Goal: Task Accomplishment & Management: Manage account settings

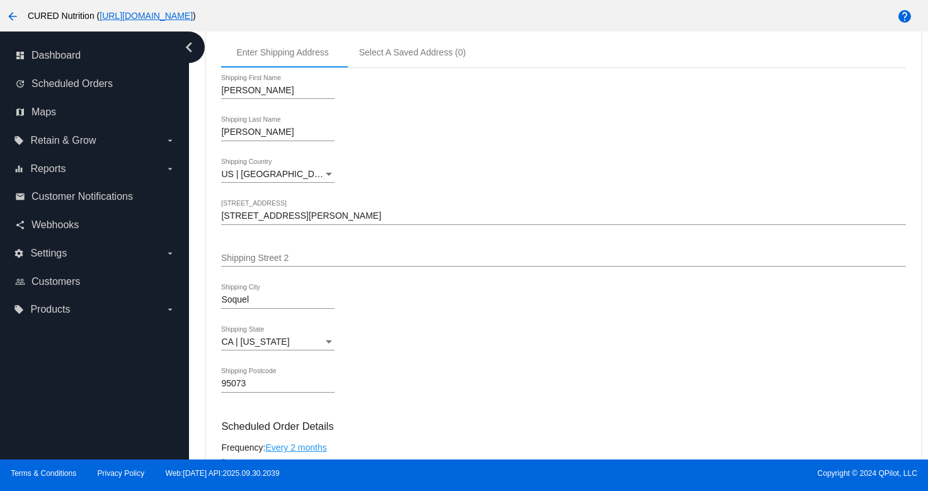
scroll to position [33, 0]
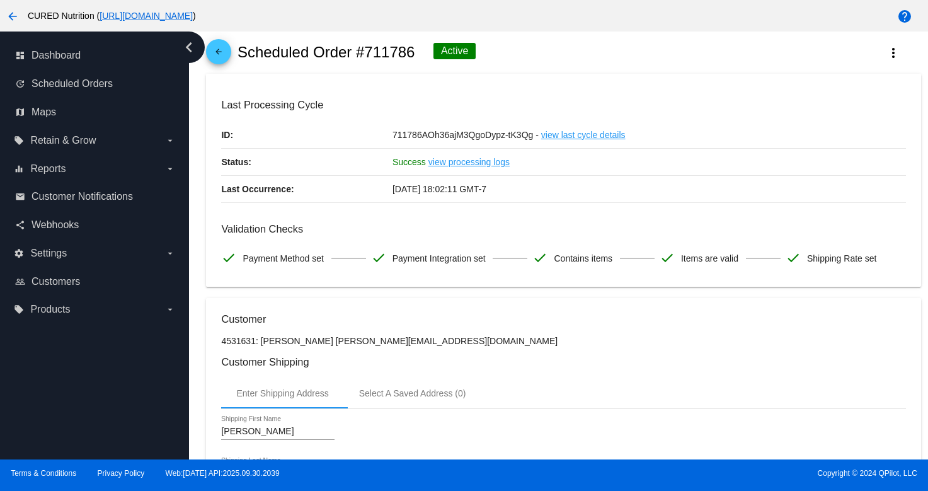
click at [212, 57] on mat-icon "arrow_back" at bounding box center [218, 54] width 15 height 15
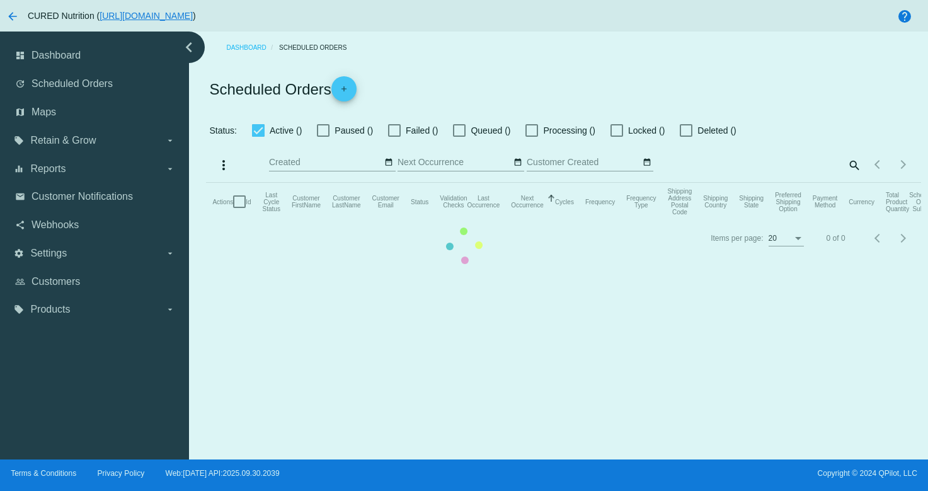
checkbox input "true"
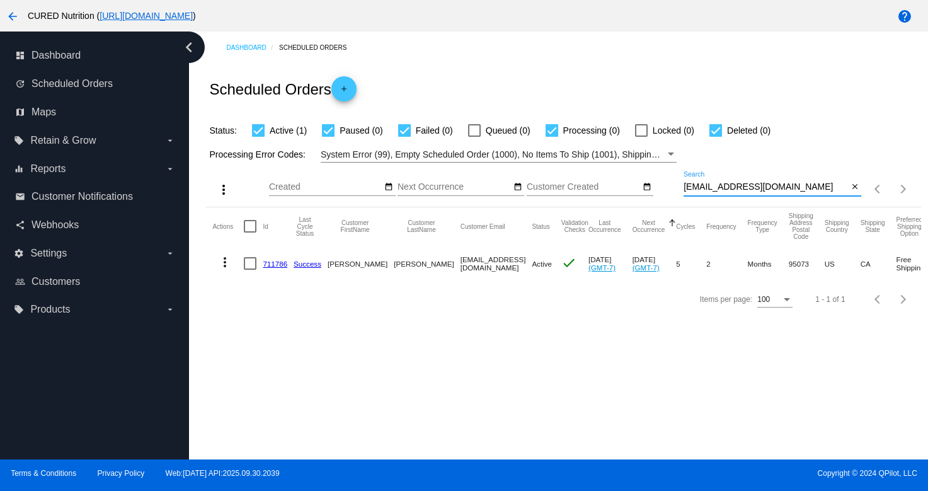
click at [807, 188] on input "[EMAIL_ADDRESS][DOMAIN_NAME]" at bounding box center [765, 187] width 164 height 10
paste input "[EMAIL_ADDRESS][DOMAIN_NAME]"
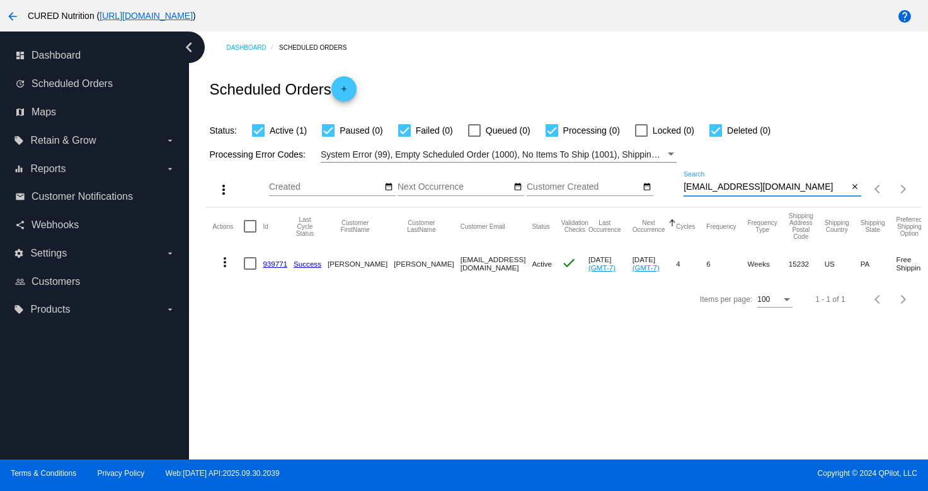
type input "[EMAIL_ADDRESS][DOMAIN_NAME]"
click at [273, 263] on link "939771" at bounding box center [275, 263] width 25 height 8
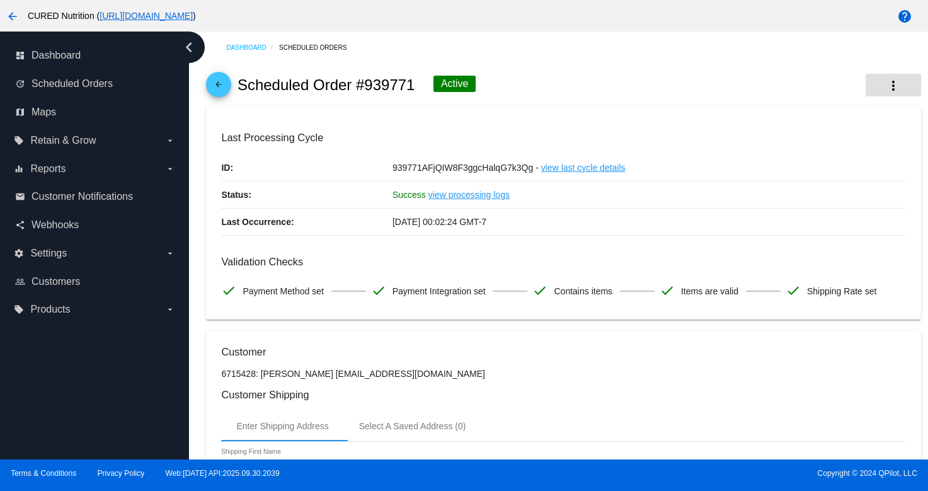
click at [901, 85] on button "more_vert" at bounding box center [892, 85] width 55 height 23
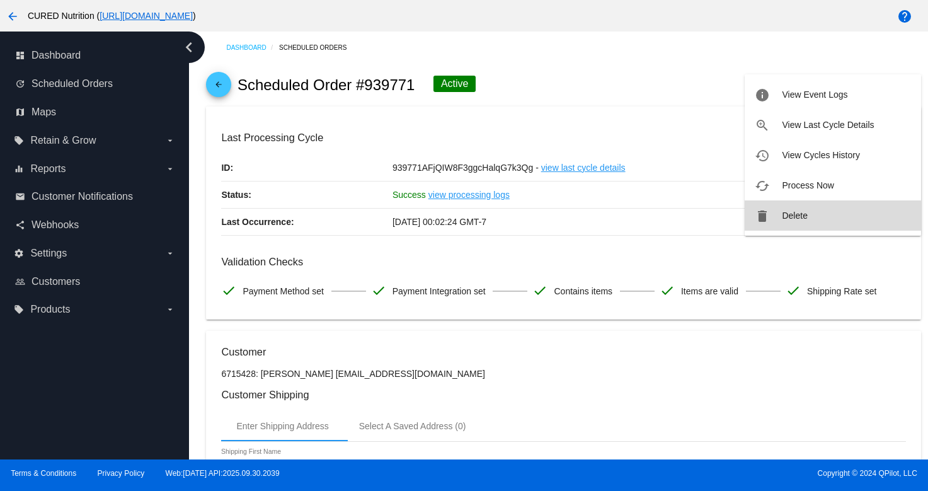
click at [772, 221] on button "delete Delete" at bounding box center [832, 215] width 176 height 30
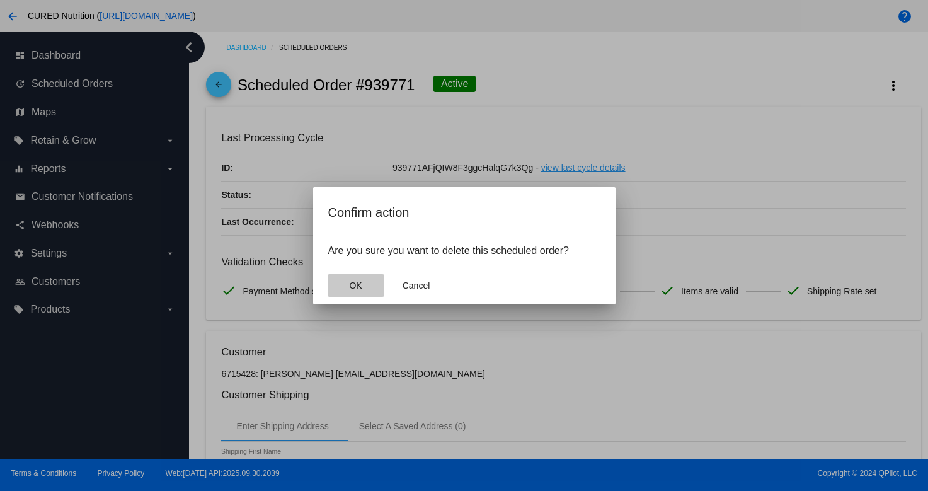
click at [360, 286] on span "OK" at bounding box center [355, 285] width 13 height 10
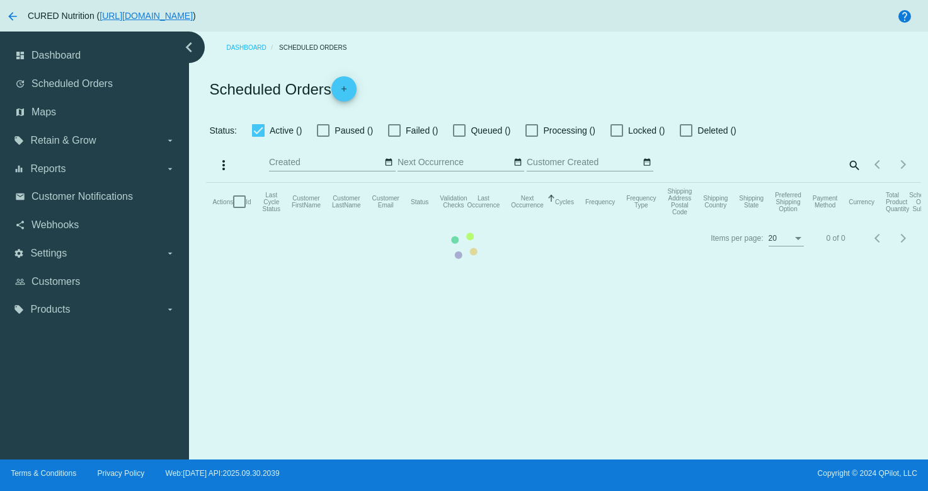
checkbox input "true"
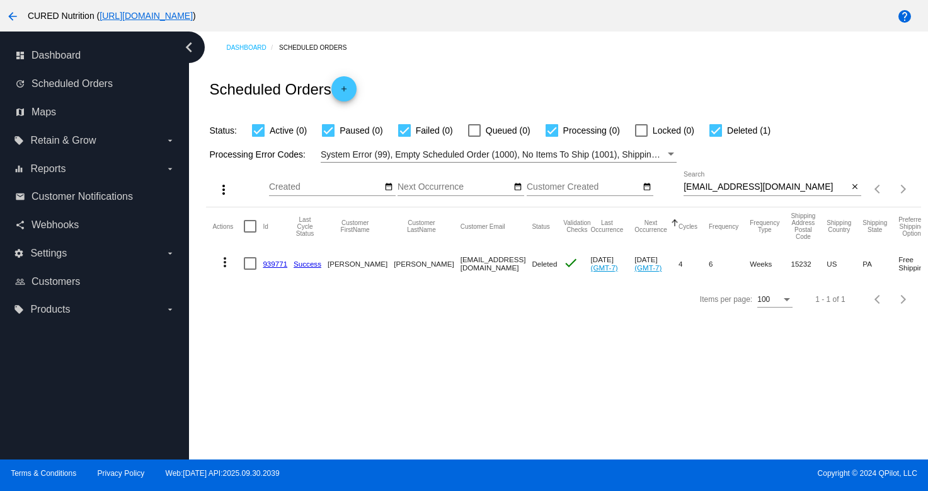
click at [758, 188] on input "[EMAIL_ADDRESS][DOMAIN_NAME]" at bounding box center [765, 187] width 164 height 10
paste input "[EMAIL_ADDRESS]"
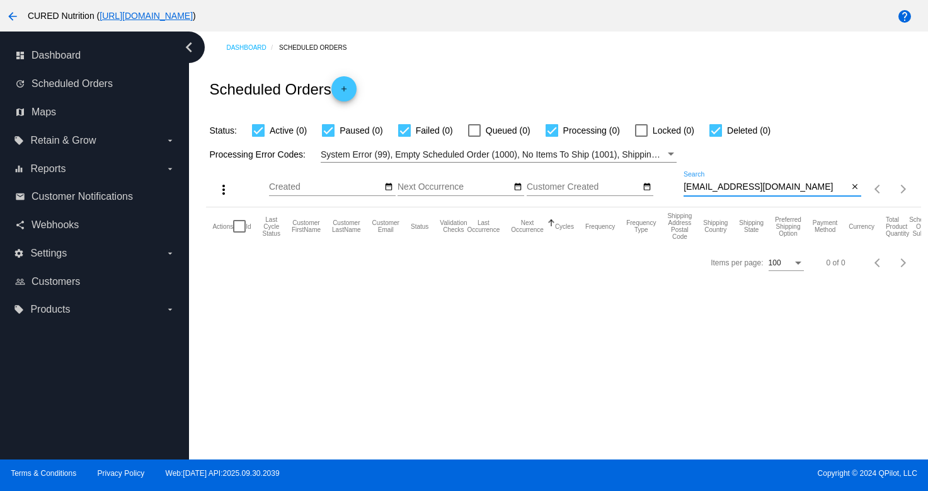
click at [778, 185] on input "[EMAIL_ADDRESS][DOMAIN_NAME]" at bounding box center [765, 187] width 164 height 10
click at [739, 186] on input "[EMAIL_ADDRESS][DOMAIN_NAME]" at bounding box center [765, 187] width 164 height 10
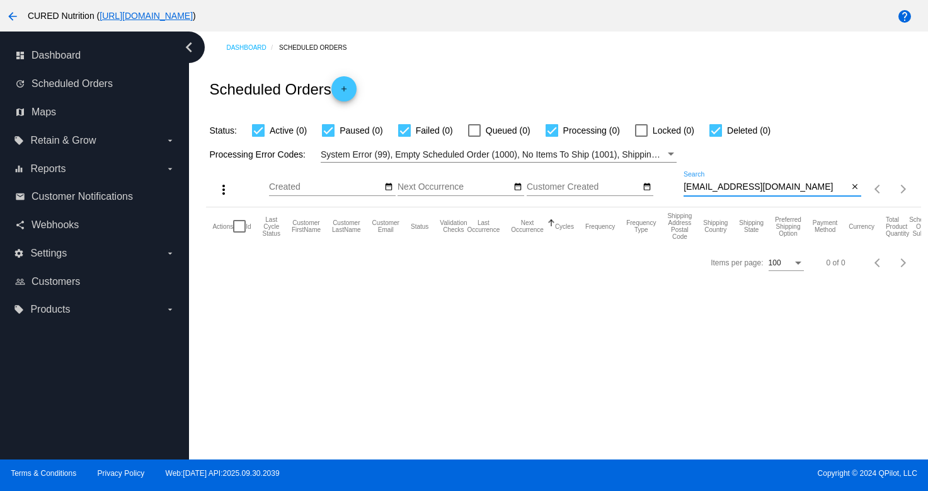
click at [739, 186] on input "[EMAIL_ADDRESS][DOMAIN_NAME]" at bounding box center [765, 187] width 164 height 10
paste input "[EMAIL_ADDRESS][DOMAIN_NAME]"
type input "[EMAIL_ADDRESS][DOMAIN_NAME]"
